Goal: Task Accomplishment & Management: Manage account settings

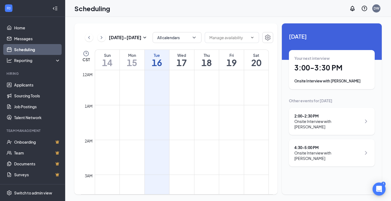
scroll to position [267, 0]
click at [343, 79] on div "Onsite Interview with Eddie Herring" at bounding box center [331, 80] width 75 height 5
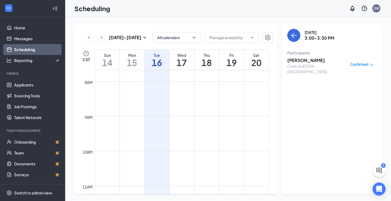
click at [302, 62] on h3 "[PERSON_NAME]" at bounding box center [315, 60] width 57 height 6
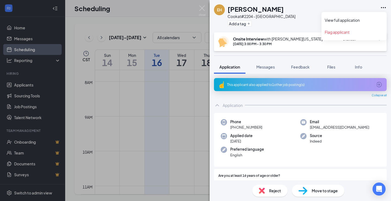
click at [383, 8] on icon "Ellipses" at bounding box center [383, 7] width 7 height 7
click at [365, 20] on link "View full application" at bounding box center [354, 19] width 59 height 5
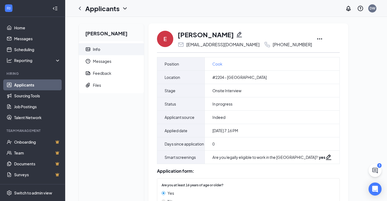
click at [316, 40] on icon "Ellipses" at bounding box center [319, 39] width 7 height 7
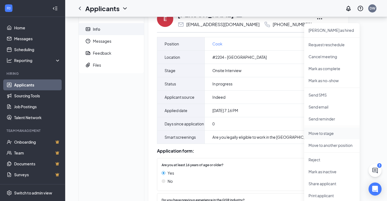
scroll to position [81, 0]
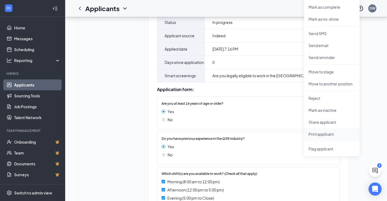
click at [326, 134] on p "Print applicant" at bounding box center [331, 133] width 47 height 5
